Goal: Task Accomplishment & Management: Complete application form

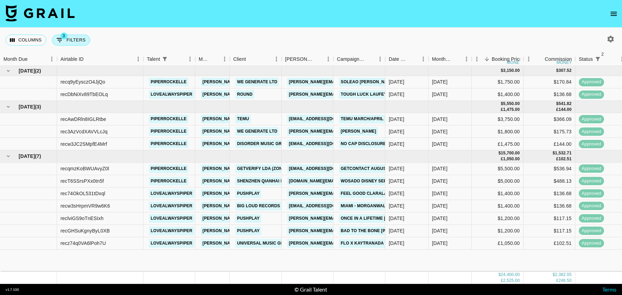
click at [75, 42] on button "3 Filters" at bounding box center [71, 40] width 38 height 11
select select "status"
select select "isNotAnyOf"
select select "status"
select select "isNotAnyOf"
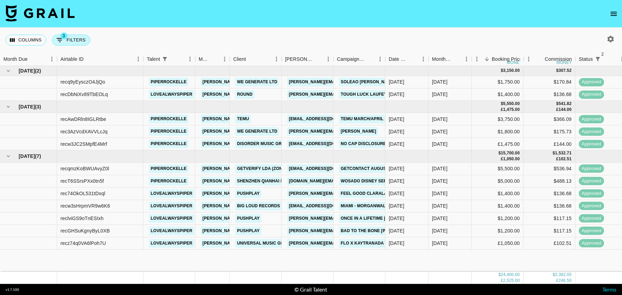
select select "talentName"
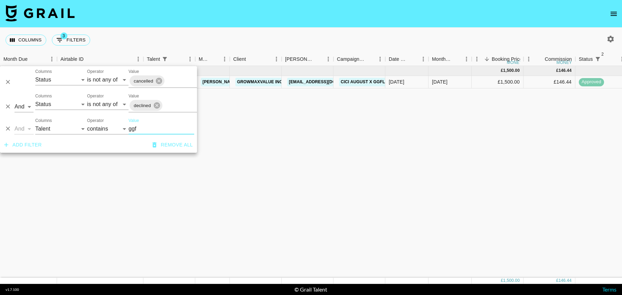
type input "ggf"
click at [609, 10] on button "open drawer" at bounding box center [614, 14] width 14 height 14
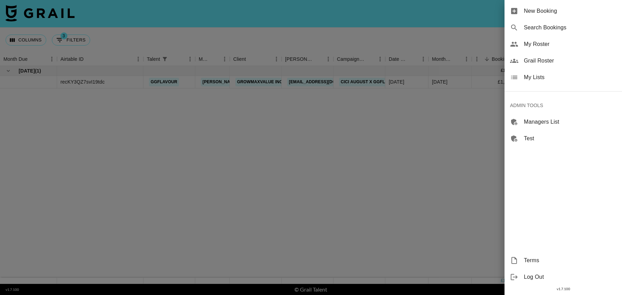
click at [567, 12] on span "New Booking" at bounding box center [570, 11] width 93 height 8
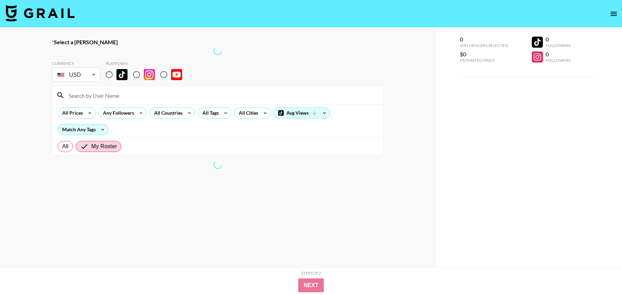
click at [446, 57] on div "0 Influencers Selected $0 Estimated Price 0 Followers 0 Followers" at bounding box center [528, 161] width 187 height 267
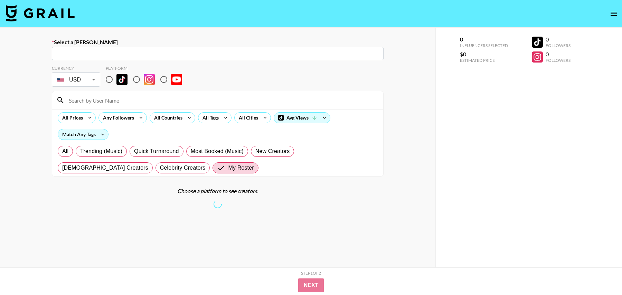
drag, startPoint x: 218, startPoint y: 53, endPoint x: 203, endPoint y: 51, distance: 14.6
click at [217, 53] on input "text" at bounding box center [217, 54] width 323 height 8
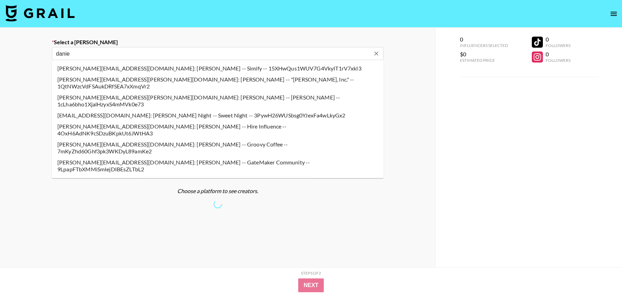
type input "daniel@thisisround.com: Daniel Mora Gómez -- Round -- z4wLekCzwvSaHSOiMWKOj23P2…"
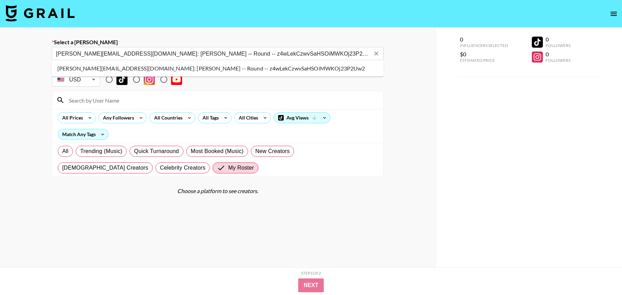
click at [136, 66] on li "daniel@thisisround.com: Daniel Mora Gómez -- Round -- z4wLekCzwvSaHSOiMWKOj23P2…" at bounding box center [218, 68] width 332 height 11
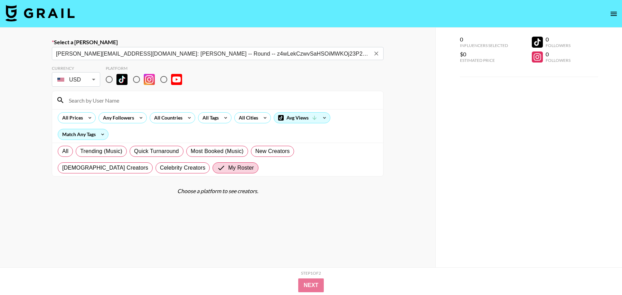
click at [109, 79] on input "radio" at bounding box center [109, 79] width 15 height 15
radio input "true"
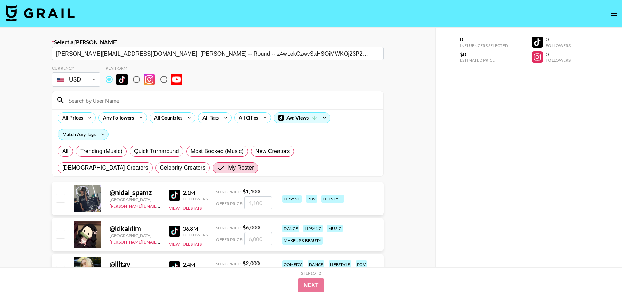
click at [109, 98] on input at bounding box center [222, 100] width 314 height 11
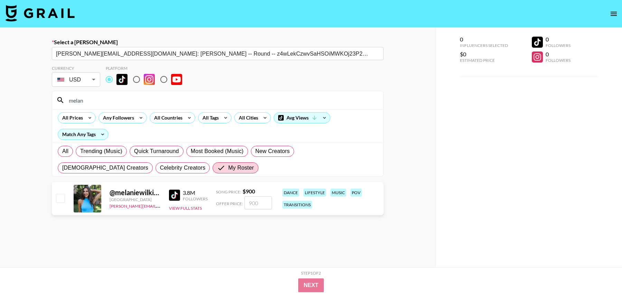
type input "melan"
click at [64, 198] on input "checkbox" at bounding box center [60, 198] width 8 height 8
checkbox input "true"
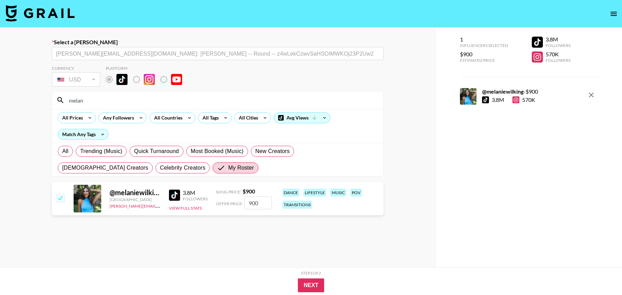
drag, startPoint x: 261, startPoint y: 204, endPoint x: 229, endPoint y: 204, distance: 32.1
click at [229, 204] on div "Offer Price: 900" at bounding box center [244, 202] width 56 height 13
type input "650"
click at [309, 283] on button "Next" at bounding box center [311, 285] width 27 height 14
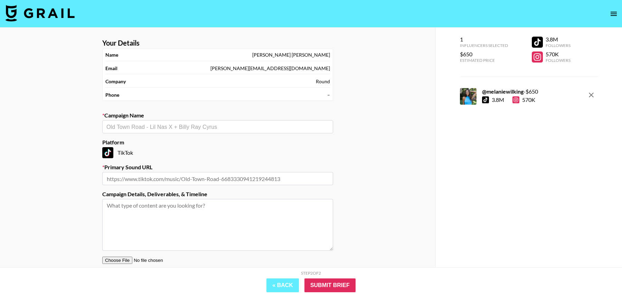
click at [197, 130] on div "​" at bounding box center [217, 126] width 231 height 13
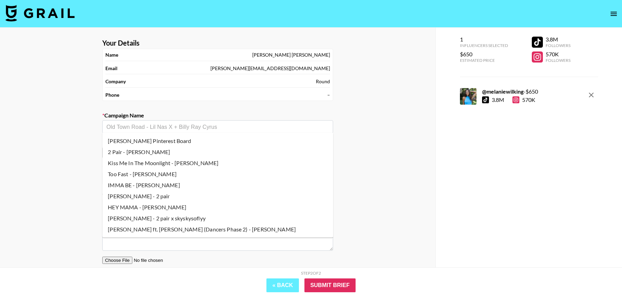
paste input "Hey Mama Black Eyed Peas"
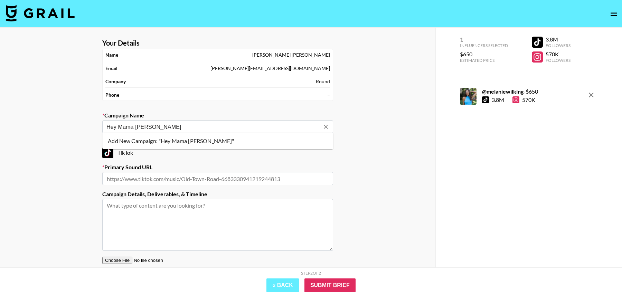
click at [190, 140] on li "Add New Campaign: "Hey Mama Black Eyed Peas"" at bounding box center [217, 140] width 231 height 11
type input "Hey Mama Black Eyed Peas"
click at [190, 174] on input "text" at bounding box center [217, 178] width 231 height 13
paste input "https://www.tiktok.com/music/Hey-Mama-7078868646621087745"
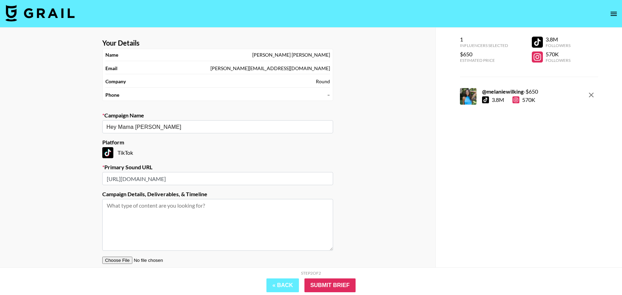
type input "https://www.tiktok.com/music/Hey-Mama-7078868646621087745"
click at [238, 216] on textarea at bounding box center [217, 225] width 231 height 52
click at [332, 289] on input "Submit Brief" at bounding box center [329, 285] width 51 height 14
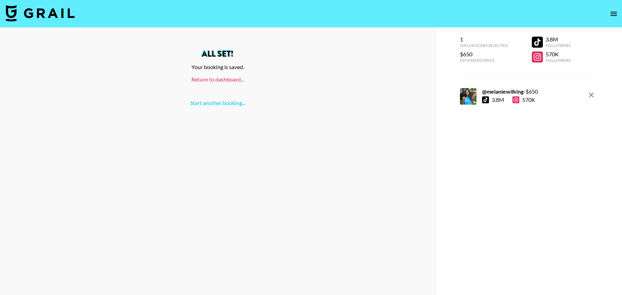
click at [210, 80] on link "Return to dashboard..." at bounding box center [217, 79] width 53 height 7
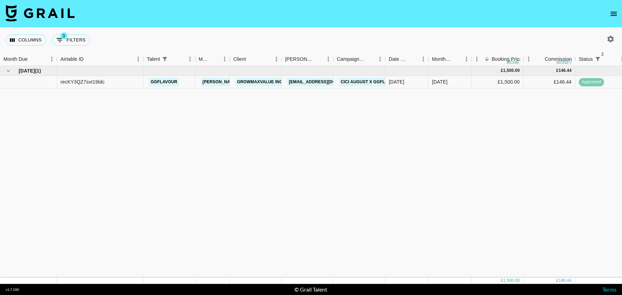
click at [613, 10] on icon "open drawer" at bounding box center [614, 14] width 8 height 8
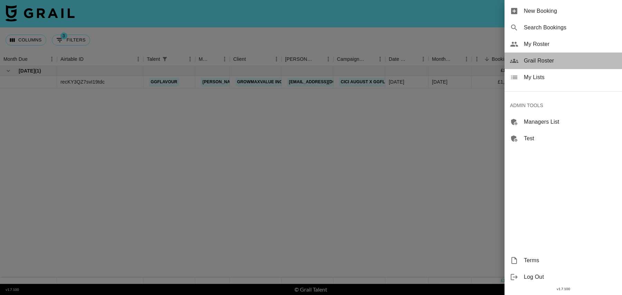
click at [532, 58] on span "Grail Roster" at bounding box center [570, 61] width 93 height 8
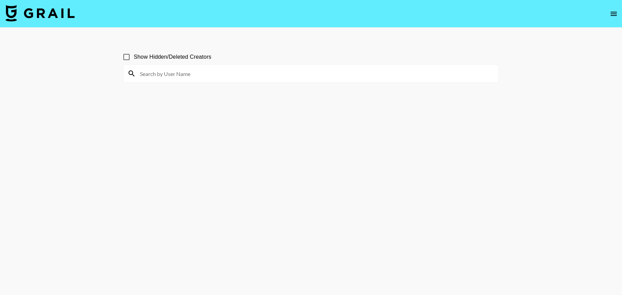
click at [247, 74] on input at bounding box center [315, 73] width 359 height 11
paste input "[PERSON_NAME].[PERSON_NAME]"
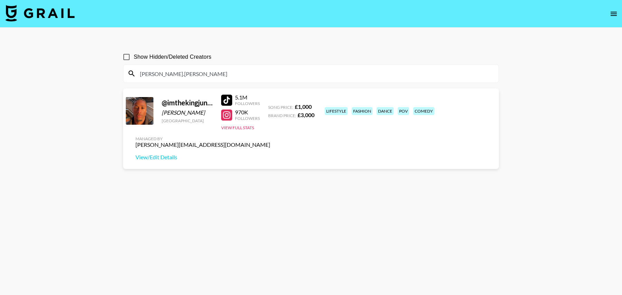
type input "[PERSON_NAME].[PERSON_NAME]"
click at [63, 14] on img at bounding box center [40, 13] width 69 height 17
drag, startPoint x: 167, startPoint y: 105, endPoint x: 184, endPoint y: 105, distance: 16.9
click at [184, 105] on div "@ imthekingjunior" at bounding box center [187, 102] width 51 height 9
copy div "imthe"
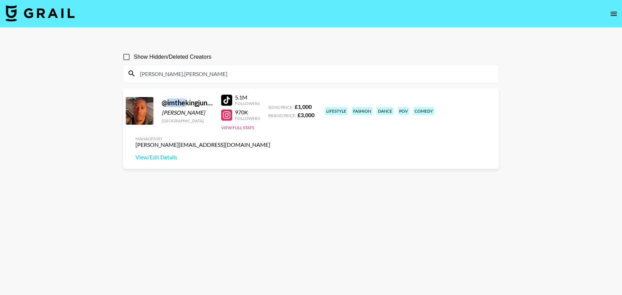
click at [181, 103] on div "@ imthekingjunior" at bounding box center [187, 102] width 51 height 9
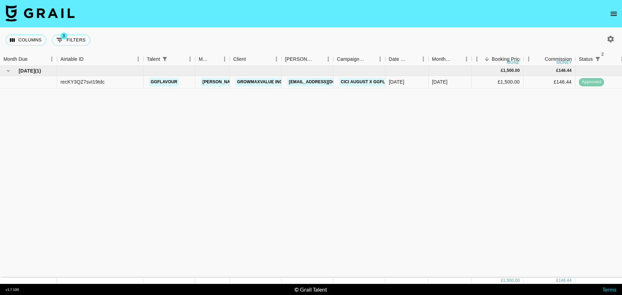
click at [610, 38] on icon "button" at bounding box center [610, 39] width 8 height 8
select select "[DATE]"
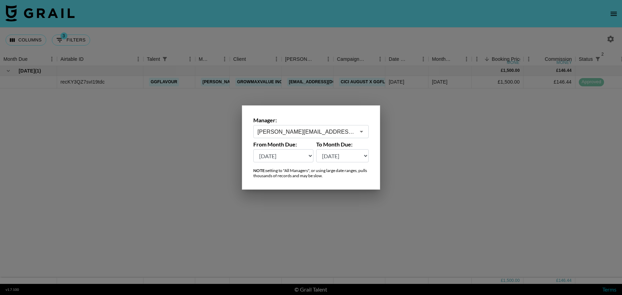
click at [304, 127] on div "[PERSON_NAME][EMAIL_ADDRESS][DOMAIN_NAME] ​" at bounding box center [310, 131] width 115 height 13
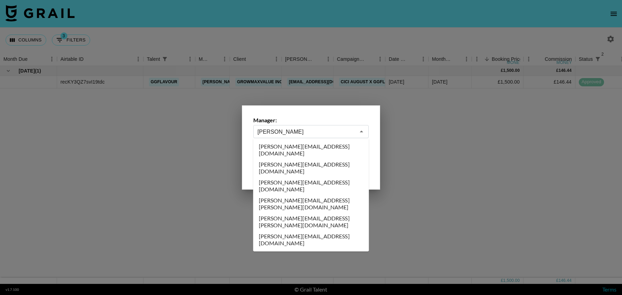
click at [281, 177] on li "[PERSON_NAME][EMAIL_ADDRESS][DOMAIN_NAME]" at bounding box center [311, 186] width 116 height 18
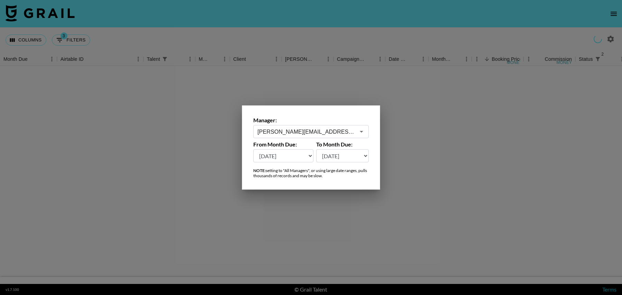
type input "[PERSON_NAME][EMAIL_ADDRESS][DOMAIN_NAME]"
click at [198, 142] on div at bounding box center [311, 147] width 622 height 295
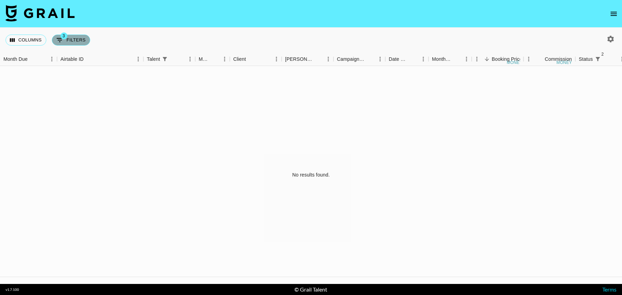
click at [74, 40] on button "3 Filters" at bounding box center [71, 40] width 38 height 11
select select "status"
select select "isNotAnyOf"
select select "status"
select select "isNotAnyOf"
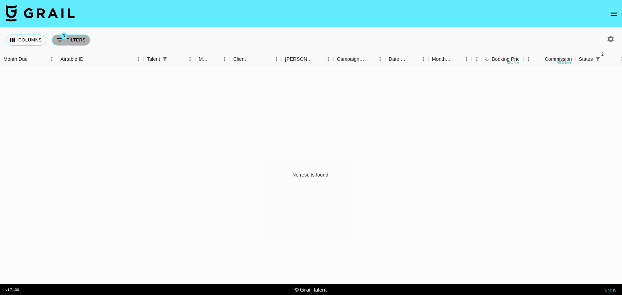
select select "talentName"
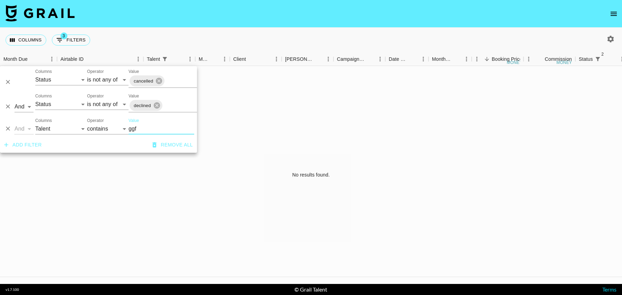
paste input "imthe"
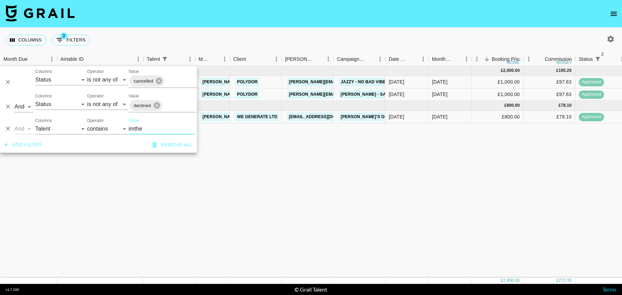
type input "imthe"
click at [319, 179] on div "Jun '25 ( 2 ) £ 2,000.00 £ 195.25 recNbAOKXS4H1nuyE imthekingjunior julia@grail…" at bounding box center [560, 172] width 1121 height 212
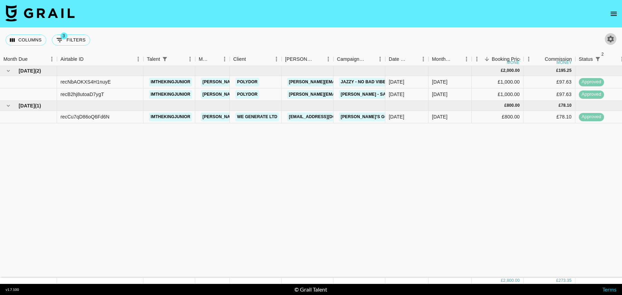
click at [612, 40] on icon "button" at bounding box center [610, 39] width 7 height 7
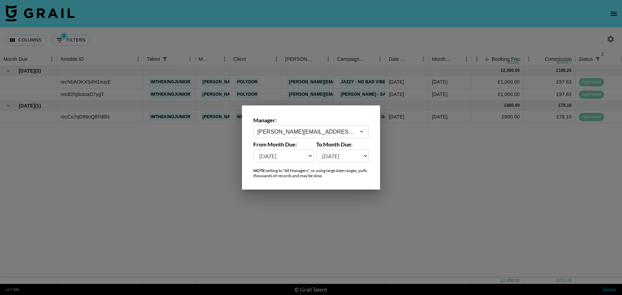
click at [299, 159] on select "Sep '26 Aug '26 Jul '26 Jun '26 May '26 Apr '26 Mar '26 Feb '26 Jan '26 Dec '25…" at bounding box center [283, 155] width 60 height 13
select select "Sep '24"
click at [253, 149] on select "Sep '26 Aug '26 Jul '26 Jun '26 May '26 Apr '26 Mar '26 Feb '26 Jan '26 Dec '25…" at bounding box center [283, 155] width 60 height 13
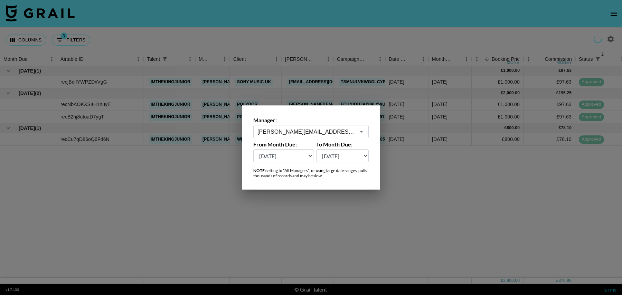
click at [405, 154] on div at bounding box center [311, 147] width 622 height 295
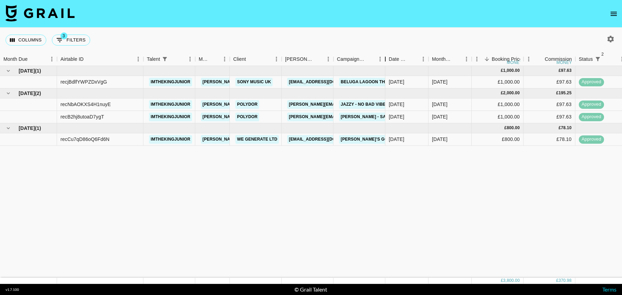
drag, startPoint x: 385, startPoint y: 61, endPoint x: 406, endPoint y: 61, distance: 21.8
click at [389, 61] on div "Campaign (Type)" at bounding box center [385, 59] width 8 height 13
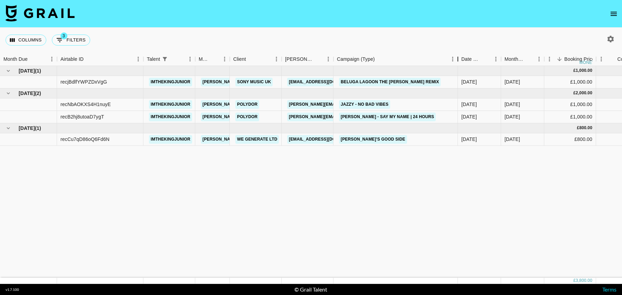
drag, startPoint x: 406, startPoint y: 62, endPoint x: 458, endPoint y: 58, distance: 51.9
click at [458, 58] on div "Campaign (Type)" at bounding box center [458, 59] width 8 height 13
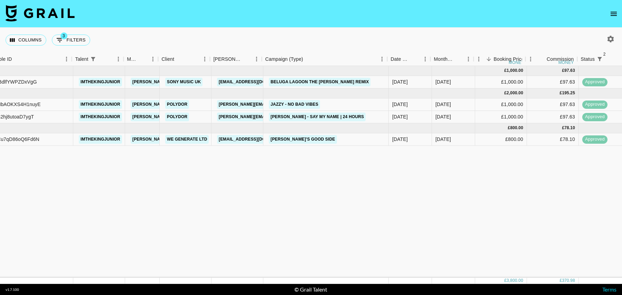
scroll to position [0, 72]
